Goal: Information Seeking & Learning: Learn about a topic

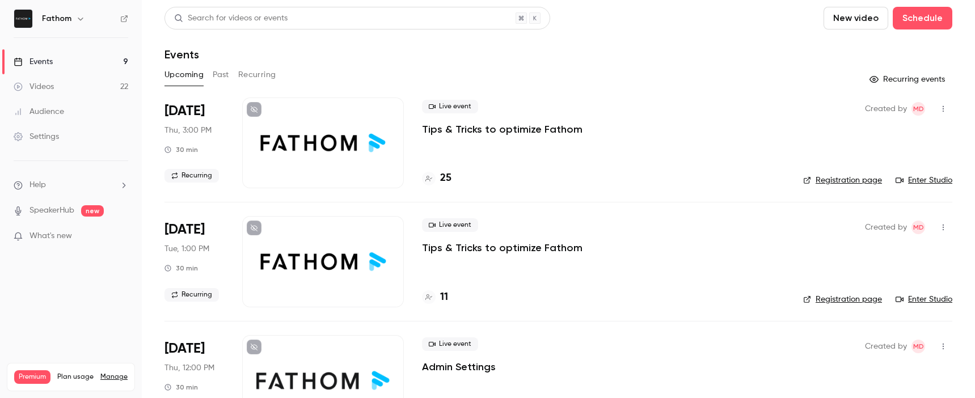
click at [226, 75] on button "Past" at bounding box center [221, 75] width 16 height 18
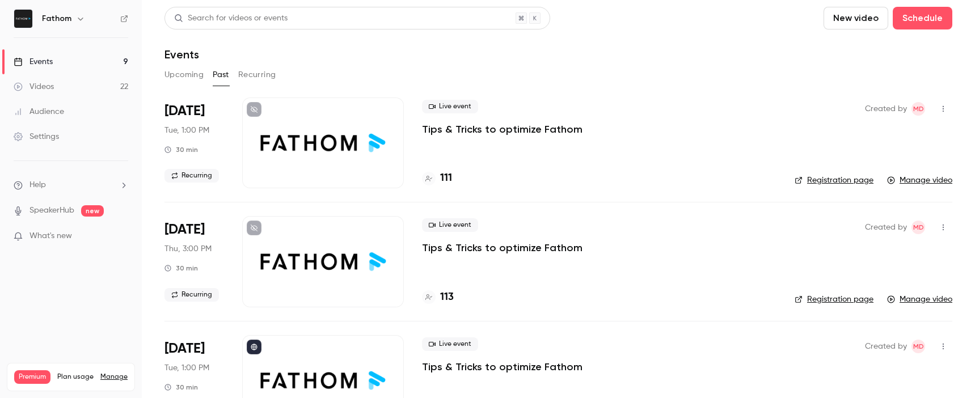
click at [527, 160] on div "Live event Tips & Tricks to optimize Fathom 111" at bounding box center [599, 143] width 354 height 91
click at [489, 128] on p "Tips & Tricks to optimize Fathom" at bounding box center [502, 129] width 160 height 14
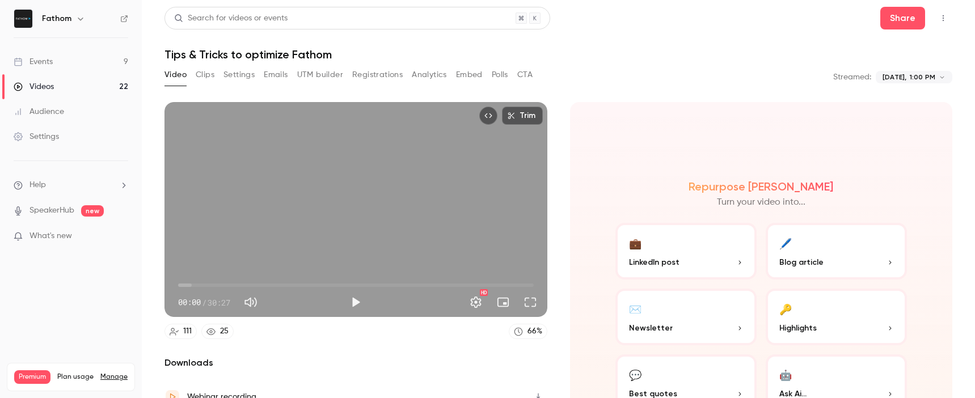
click at [520, 74] on button "CTA" at bounding box center [524, 75] width 15 height 18
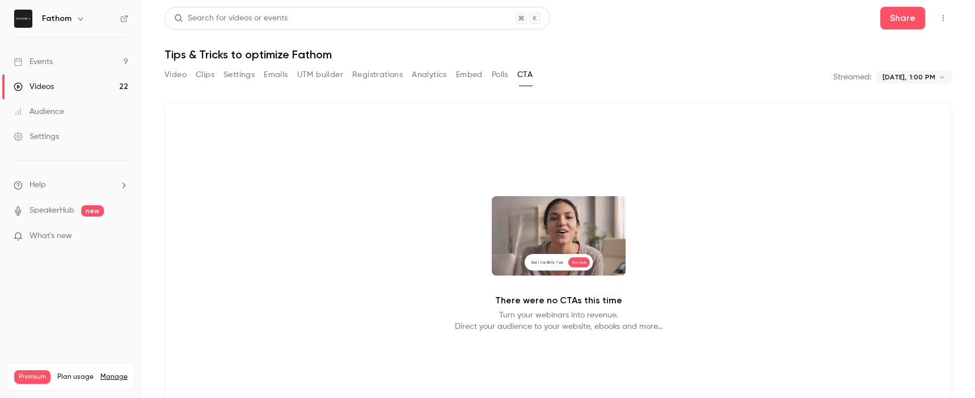
click at [176, 78] on button "Video" at bounding box center [175, 75] width 22 height 18
